Goal: Task Accomplishment & Management: Use online tool/utility

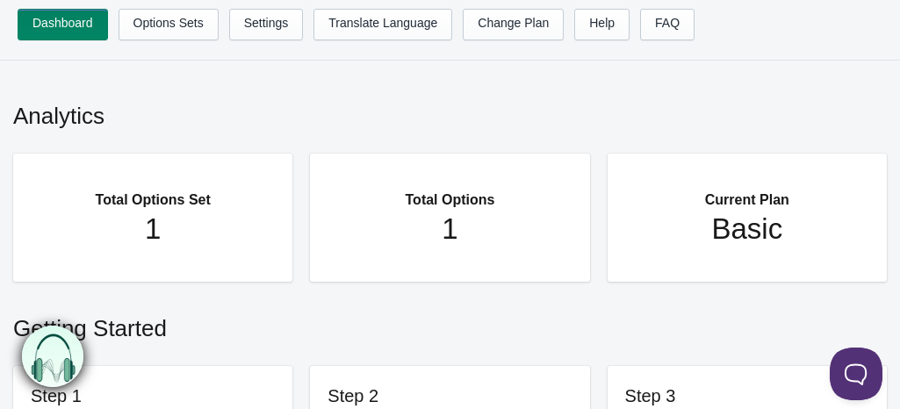
click at [444, 236] on h1 "1" at bounding box center [449, 229] width 209 height 35
click at [184, 34] on link "Options Sets" at bounding box center [169, 25] width 100 height 32
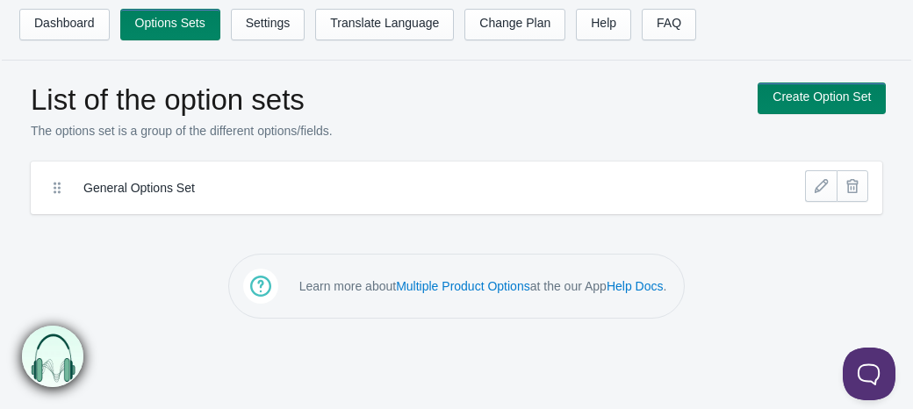
click at [285, 43] on ul "Dashboard Options Sets Settings Translate Language Change Plan Help FAQ Hook te…" at bounding box center [474, 30] width 910 height 42
click at [263, 18] on link "Settings" at bounding box center [268, 25] width 75 height 32
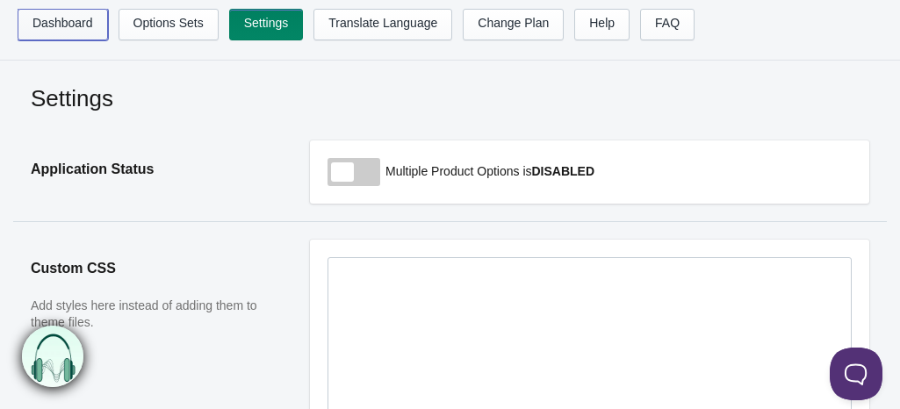
click at [56, 15] on link "Dashboard" at bounding box center [63, 25] width 90 height 32
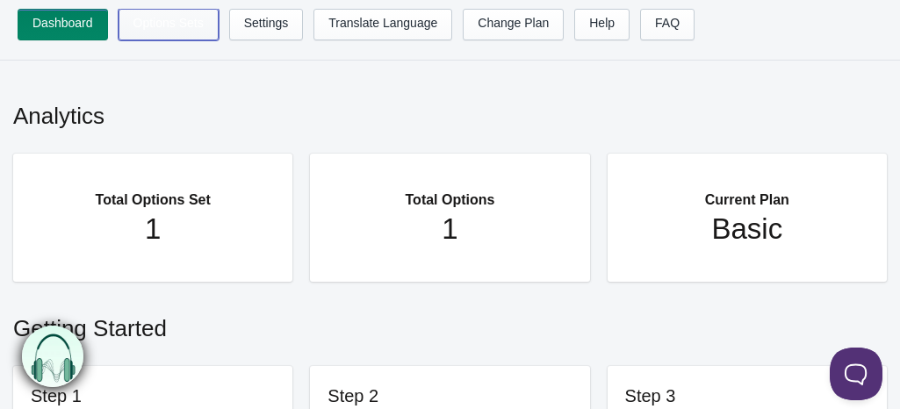
click at [142, 24] on link "Options Sets" at bounding box center [169, 25] width 100 height 32
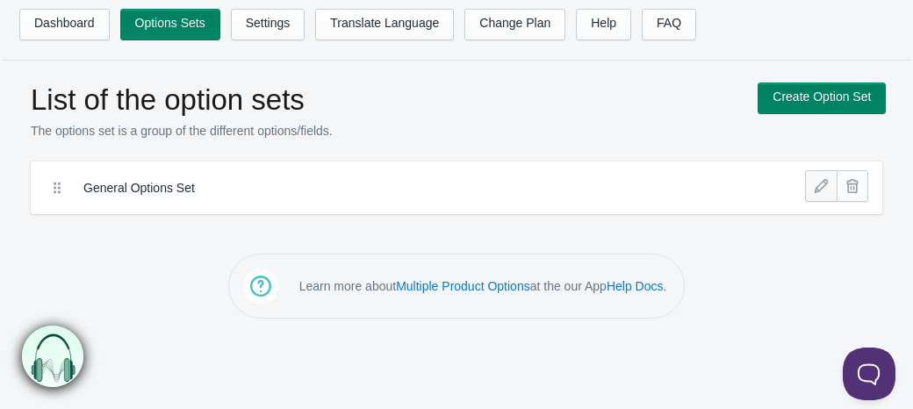
click at [825, 180] on link at bounding box center [821, 186] width 32 height 32
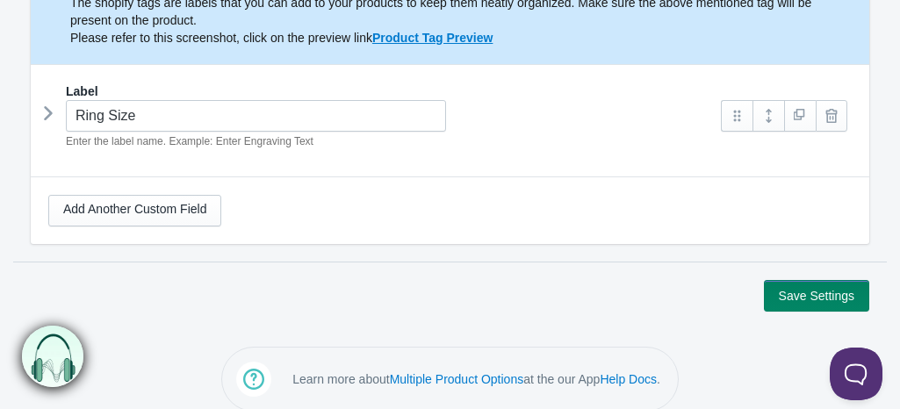
scroll to position [313, 0]
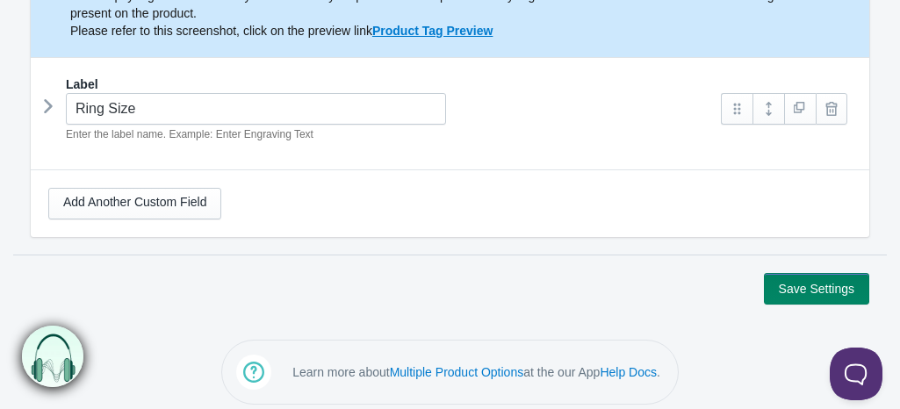
click at [48, 102] on icon at bounding box center [48, 106] width 0 height 26
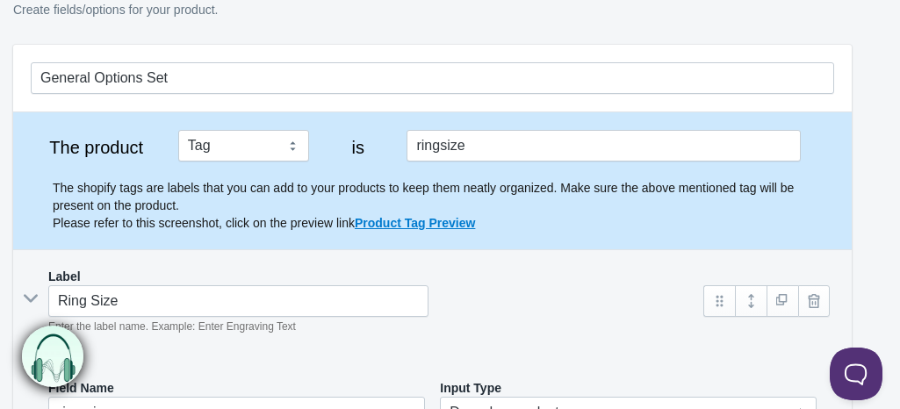
scroll to position [0, 18]
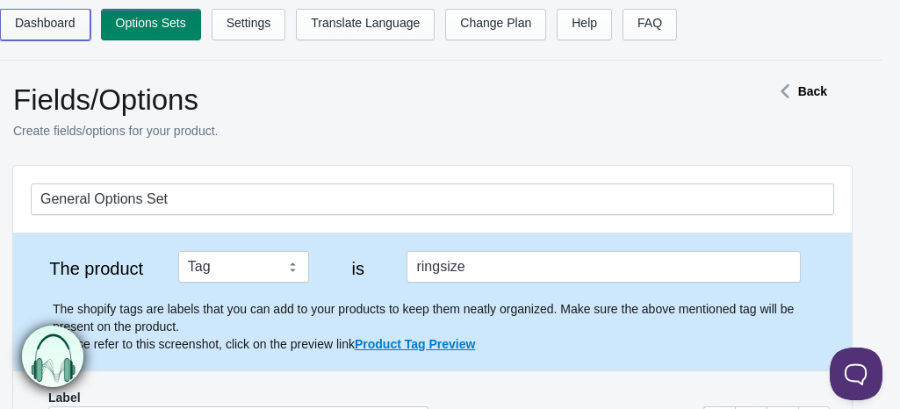
click at [42, 27] on link "Dashboard" at bounding box center [45, 25] width 90 height 32
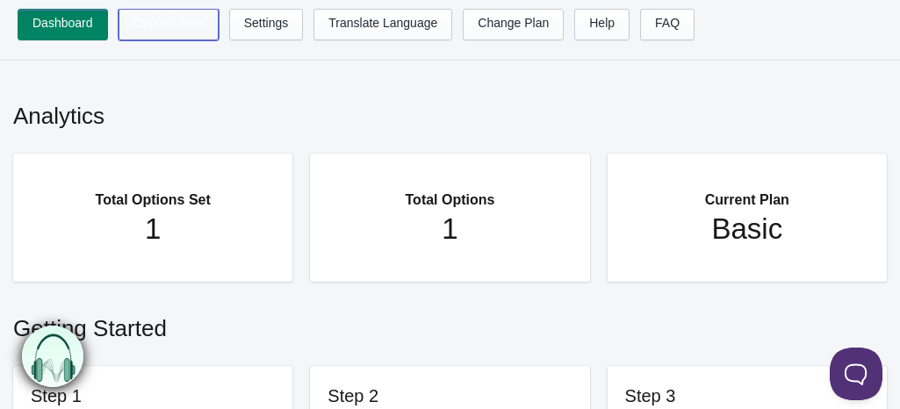
click at [166, 14] on link "Options Sets" at bounding box center [169, 25] width 100 height 32
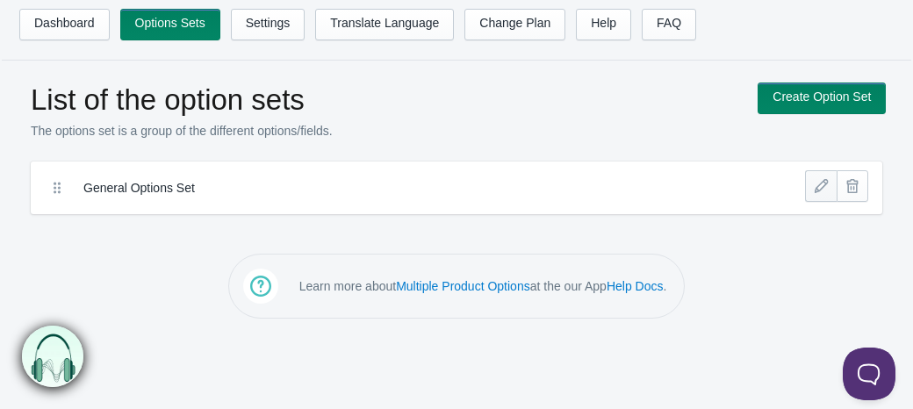
click at [822, 187] on link at bounding box center [821, 186] width 32 height 32
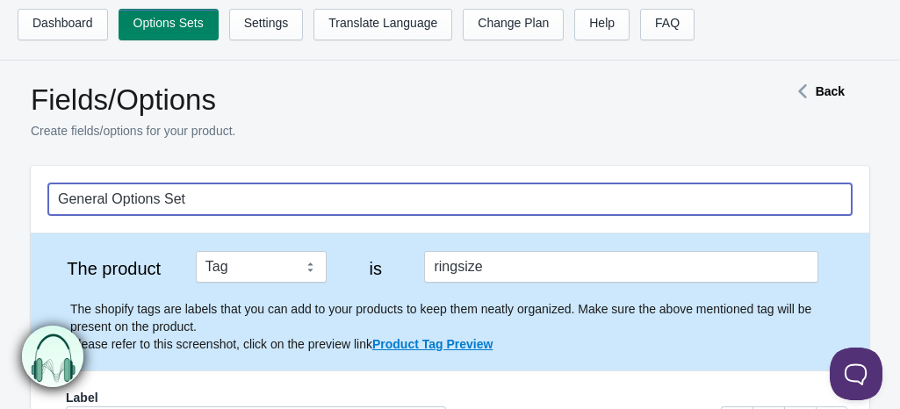
click at [220, 205] on input "General Options Set" at bounding box center [450, 200] width 804 height 32
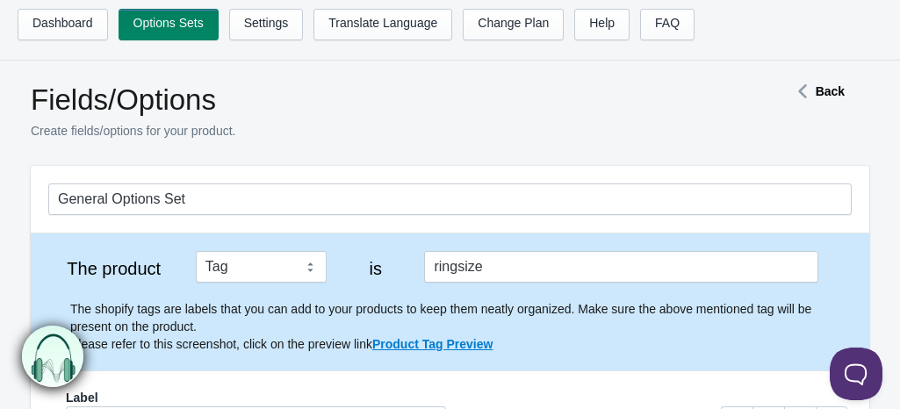
click at [337, 127] on p "Create fields/options for your product." at bounding box center [380, 131] width 699 height 18
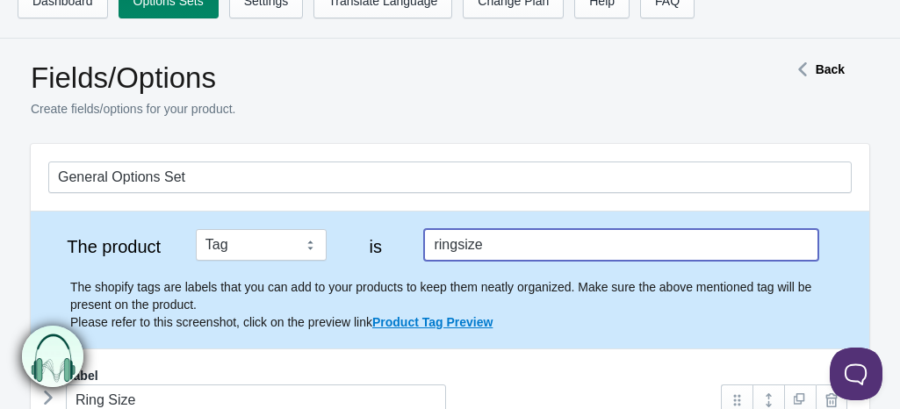
click at [540, 256] on input "ringsize" at bounding box center [620, 245] width 393 height 32
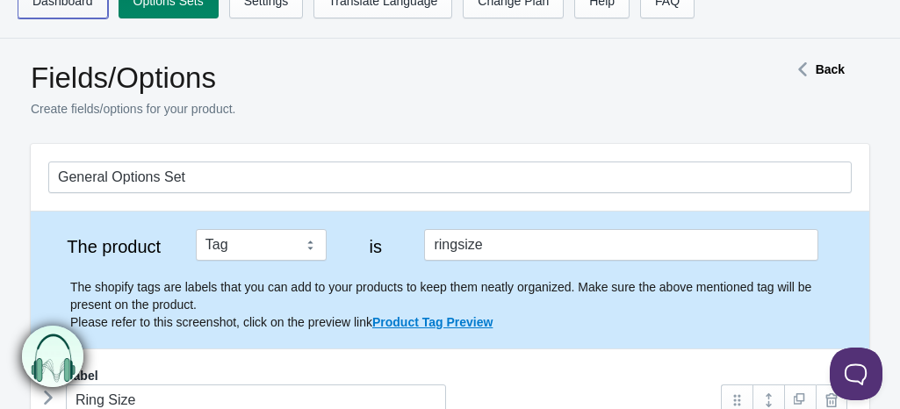
click at [98, 3] on link "Dashboard" at bounding box center [63, 3] width 90 height 32
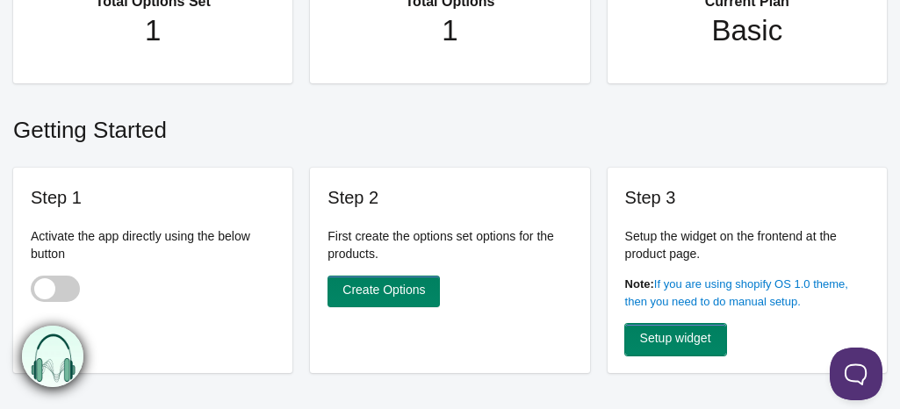
click at [638, 341] on link "Setup widget" at bounding box center [675, 340] width 101 height 32
